Goal: Task Accomplishment & Management: Manage account settings

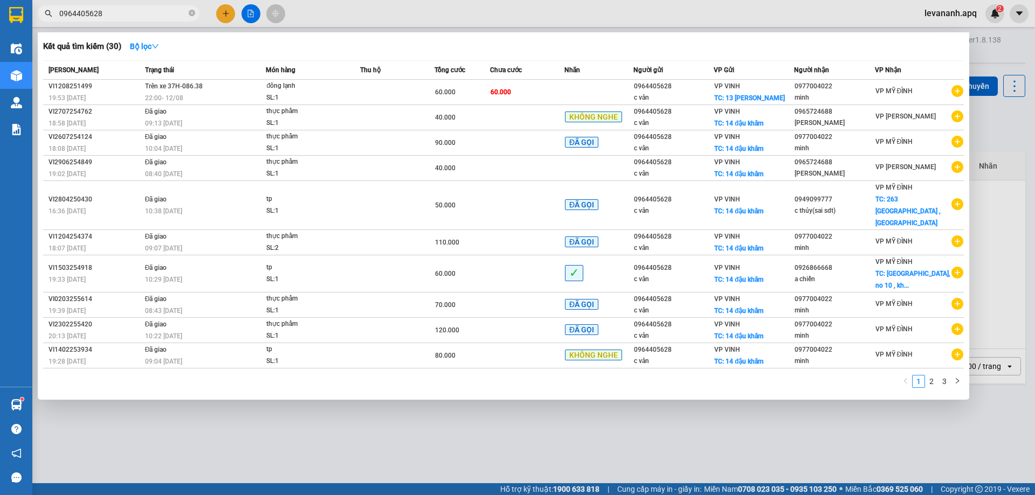
click at [134, 19] on span "0964405628" at bounding box center [119, 13] width 162 height 16
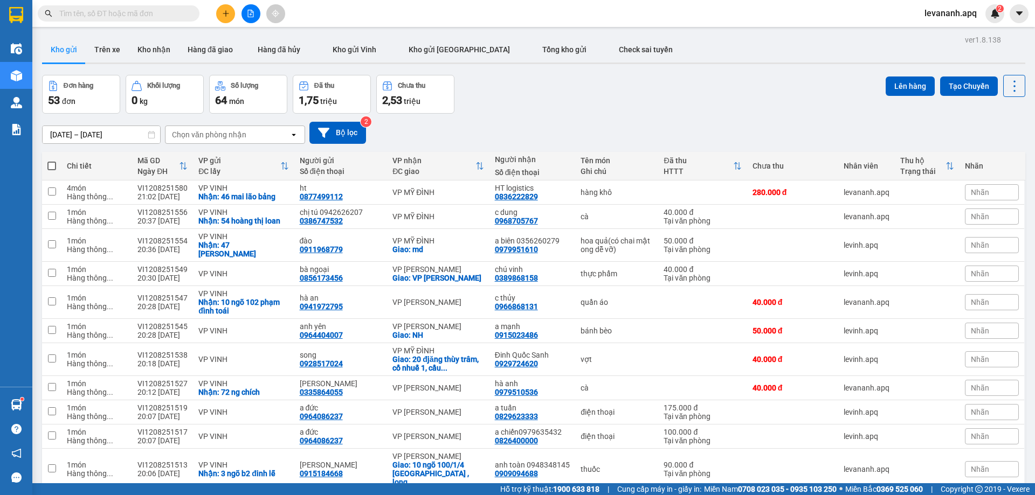
click at [953, 23] on div "levananh.apq 2" at bounding box center [960, 13] width 88 height 19
click at [959, 43] on div "Kho gửi Trên xe Kho nhận Hàng đã giao Hàng đã hủy Kho gửi [PERSON_NAME] gửi Hà …" at bounding box center [533, 51] width 983 height 29
click at [940, 10] on span "levananh.apq" at bounding box center [951, 12] width 70 height 13
click at [942, 28] on span "Đăng xuất" at bounding box center [956, 33] width 46 height 12
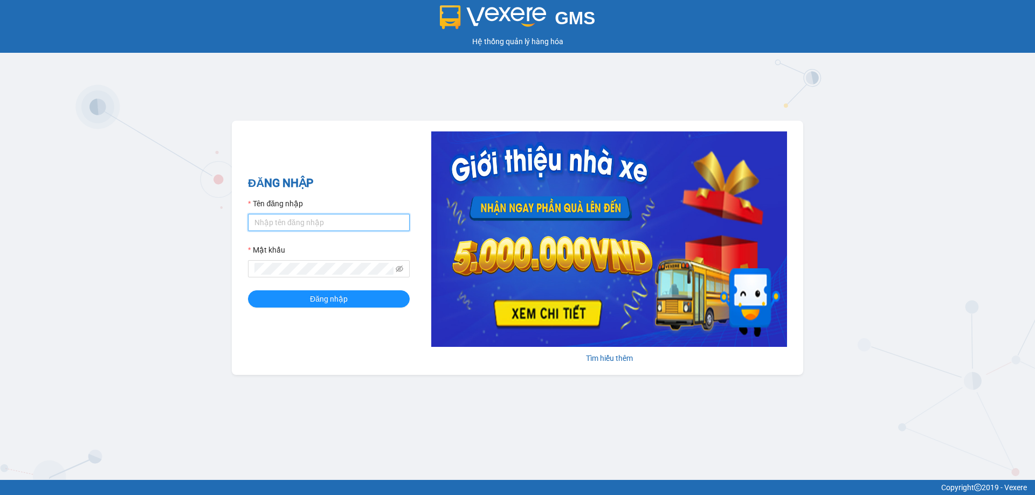
type input "tuananh.apq"
click at [597, 370] on div "ĐĂNG NHẬP Tên đăng nhập tuananh.apq Mật khẩu Đăng nhập Tìm hiểu thêm" at bounding box center [517, 248] width 571 height 254
click at [396, 425] on div "GMS Hệ thống quản lý hàng hóa ĐĂNG NHẬP Tên đăng nhập tuananh.apq Mật khẩu Đăng…" at bounding box center [517, 240] width 1035 height 480
